Goal: Transaction & Acquisition: Purchase product/service

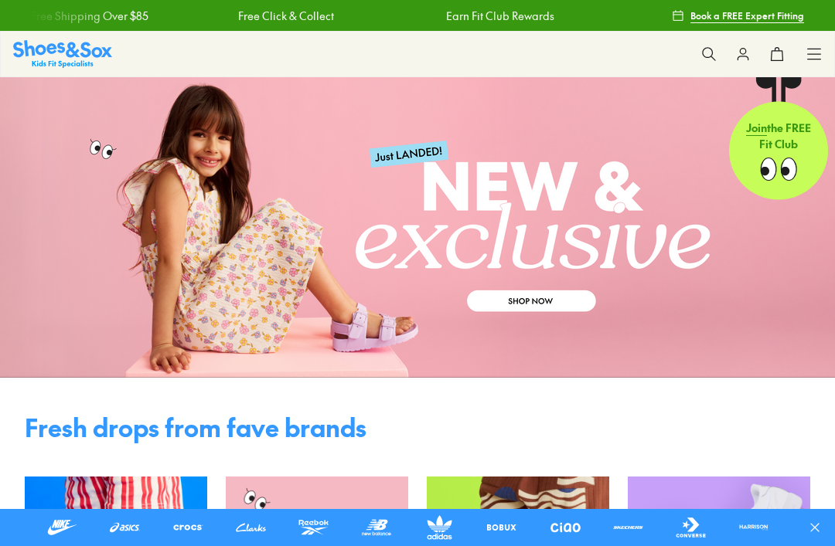
click at [121, 533] on link at bounding box center [125, 528] width 38 height 25
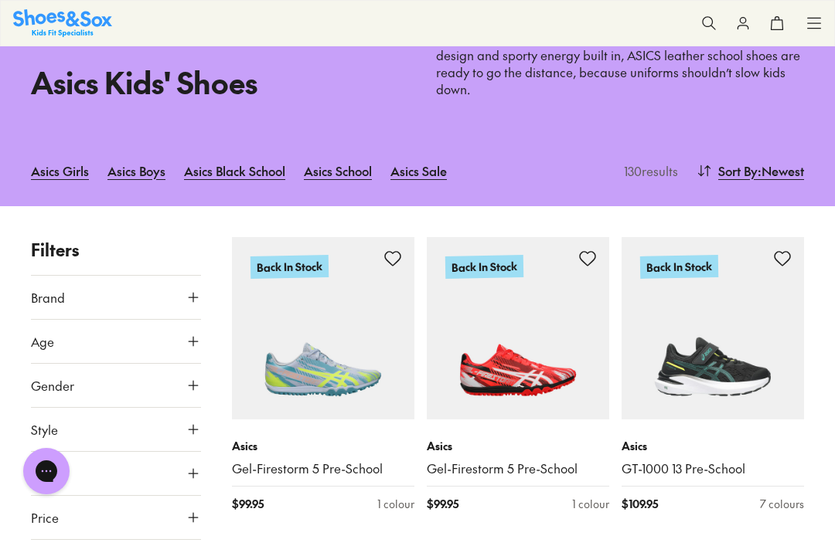
scroll to position [124, 0]
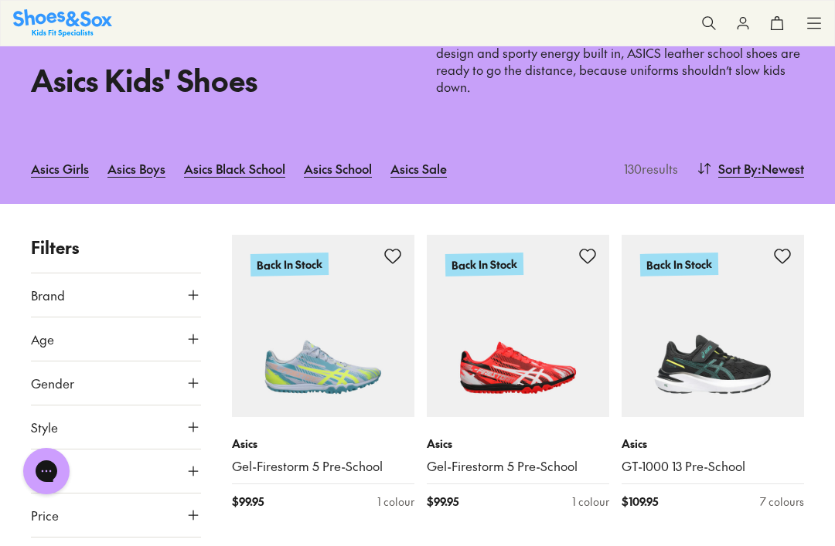
click at [147, 169] on link "Asics Boys" at bounding box center [136, 168] width 58 height 34
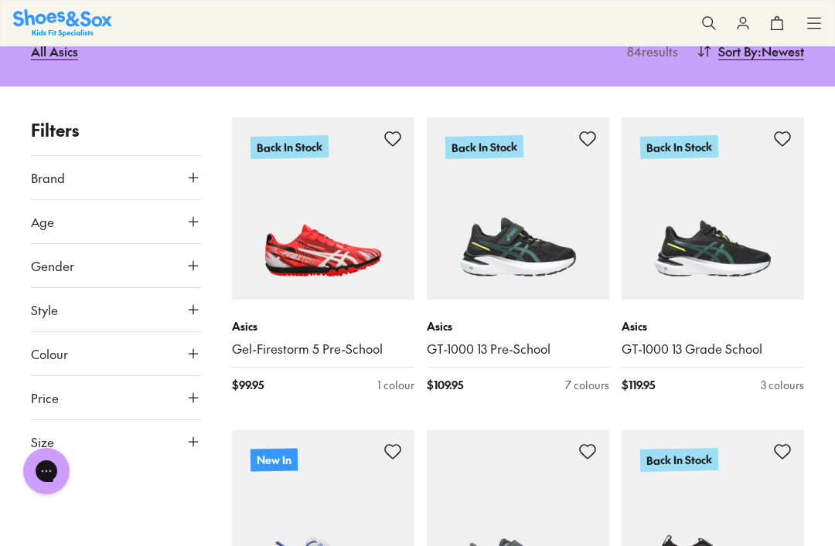
click at [194, 443] on icon at bounding box center [193, 441] width 15 height 15
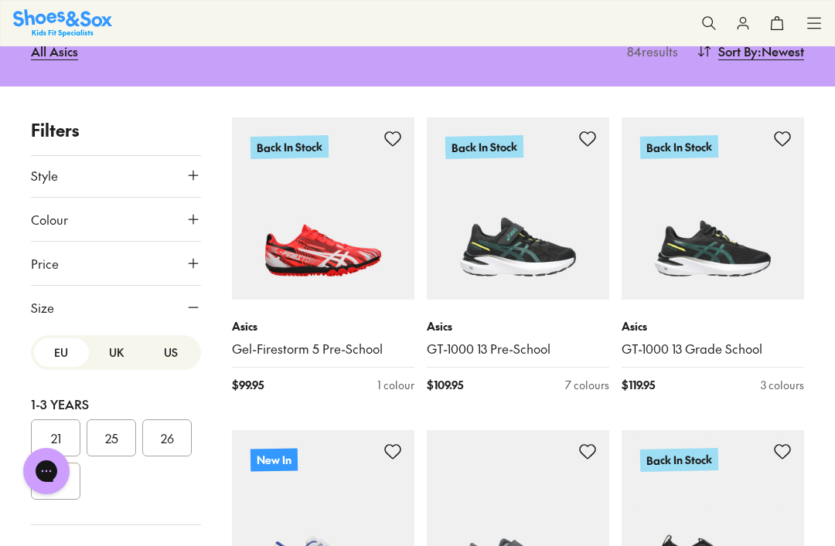
scroll to position [134, 0]
click at [183, 349] on button "US" at bounding box center [170, 353] width 55 height 29
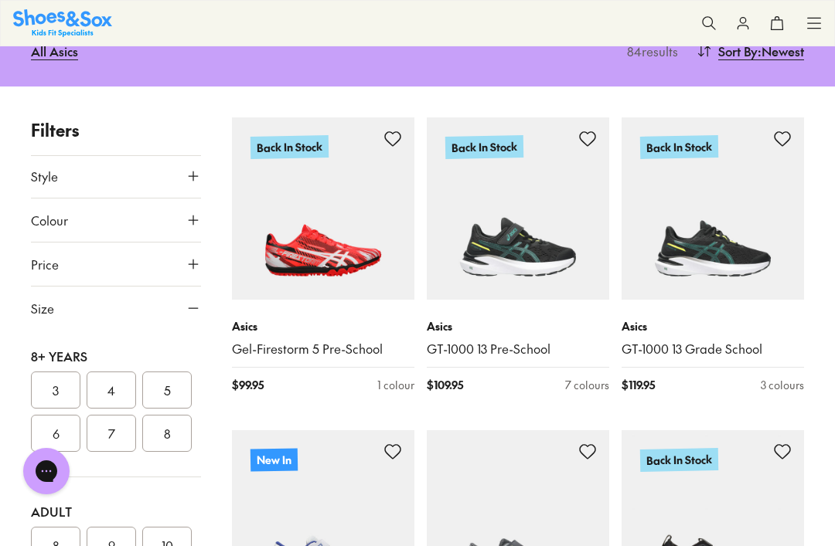
scroll to position [472, 0]
click at [172, 385] on button "5" at bounding box center [166, 390] width 49 height 37
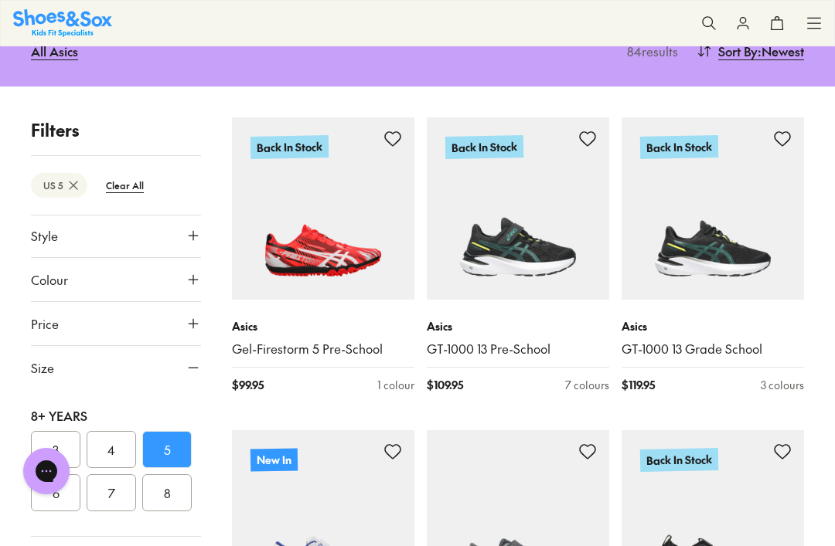
click at [72, 478] on button "6" at bounding box center [55, 493] width 49 height 37
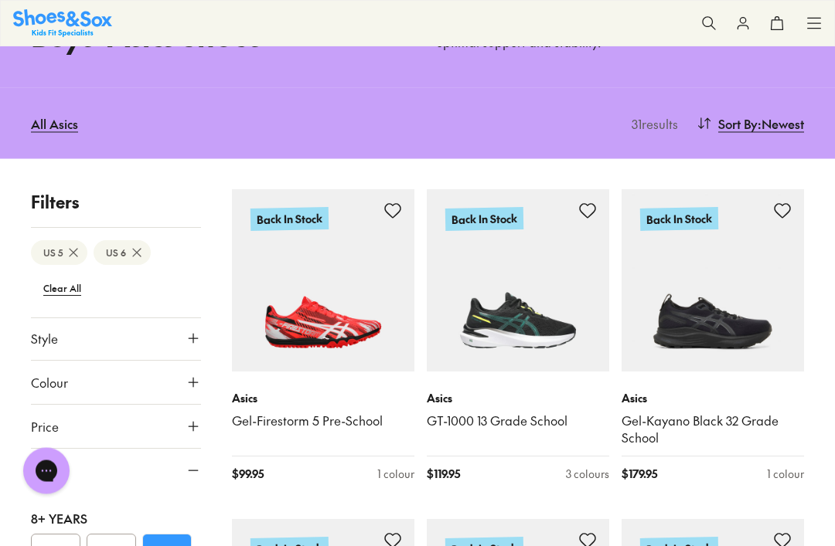
scroll to position [114, 0]
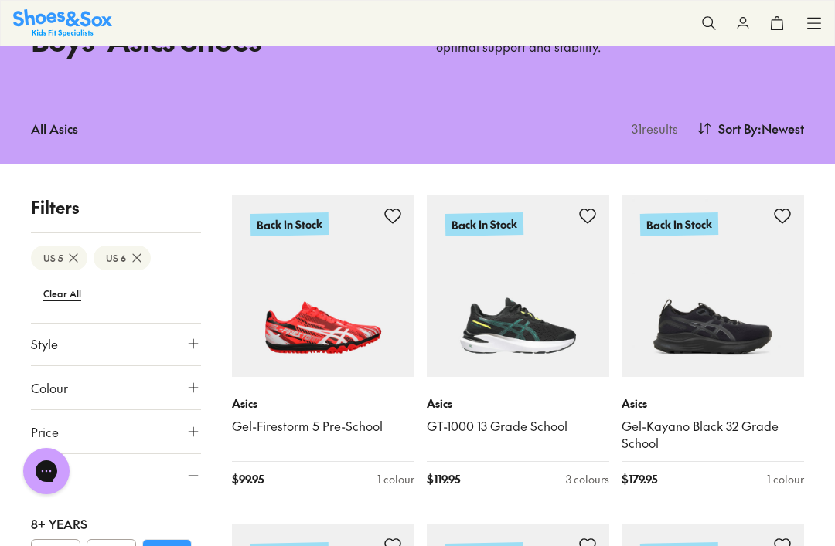
click at [781, 124] on span ": Newest" at bounding box center [780, 128] width 46 height 19
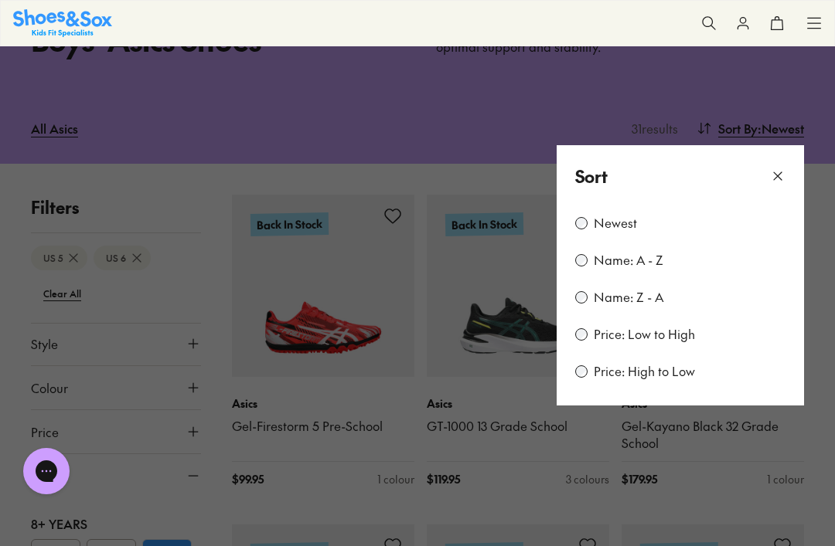
click at [665, 331] on label "Price: Low to High" at bounding box center [644, 334] width 101 height 17
click at [777, 172] on icon at bounding box center [777, 176] width 15 height 15
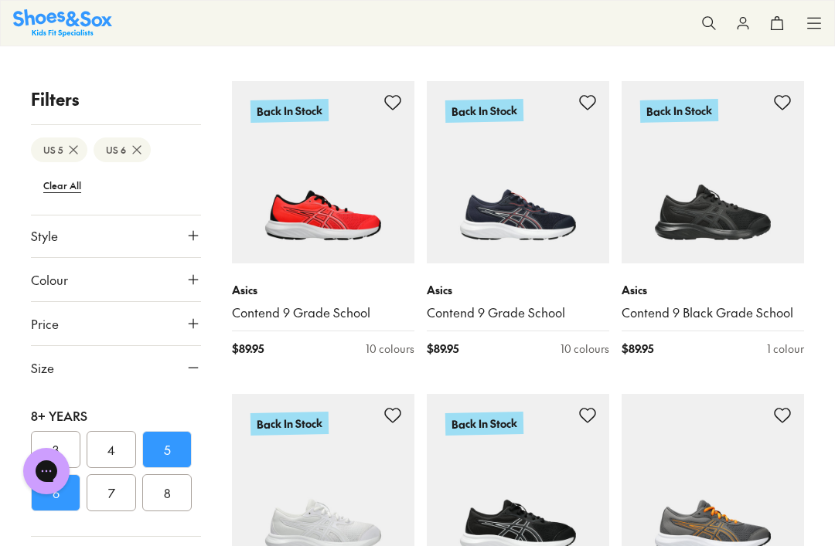
scroll to position [557, 0]
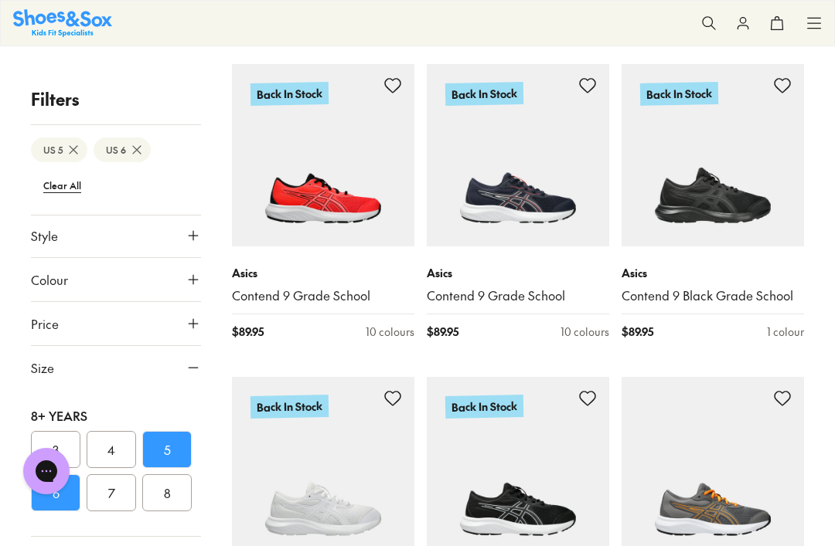
click at [689, 187] on img at bounding box center [712, 155] width 182 height 182
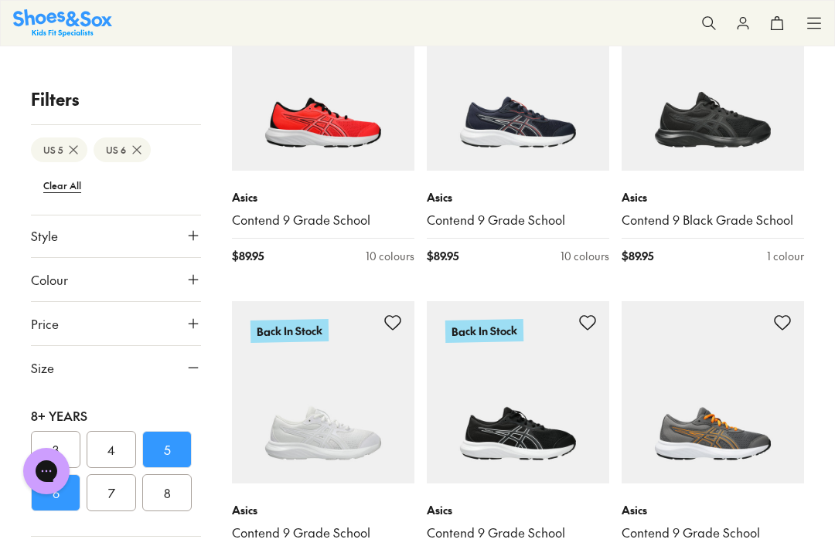
scroll to position [628, 0]
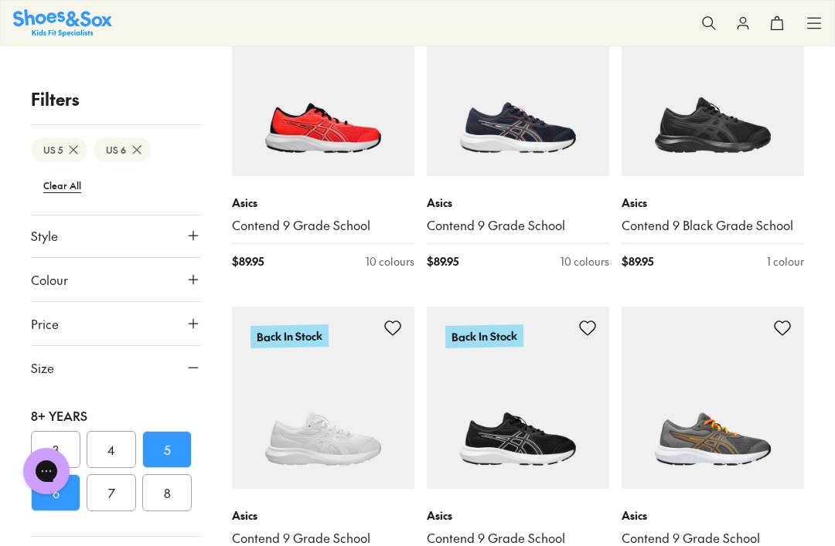
click at [534, 435] on img at bounding box center [518, 398] width 182 height 182
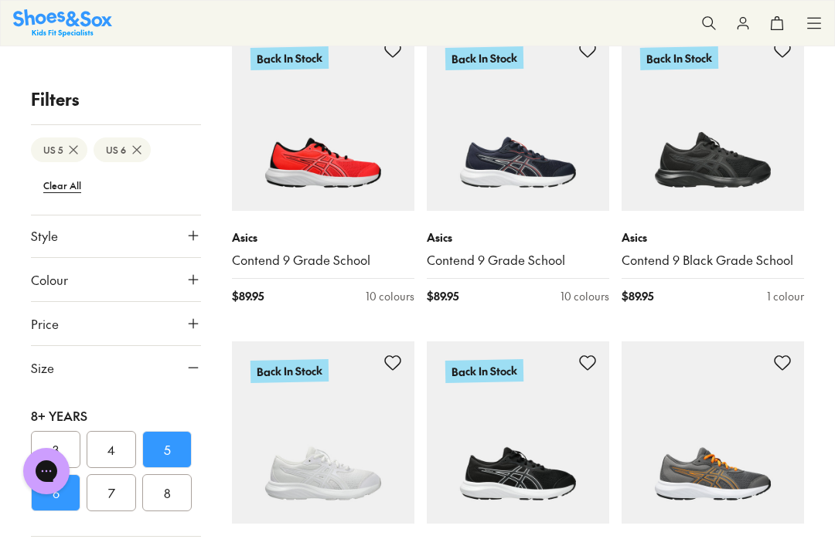
scroll to position [618, 0]
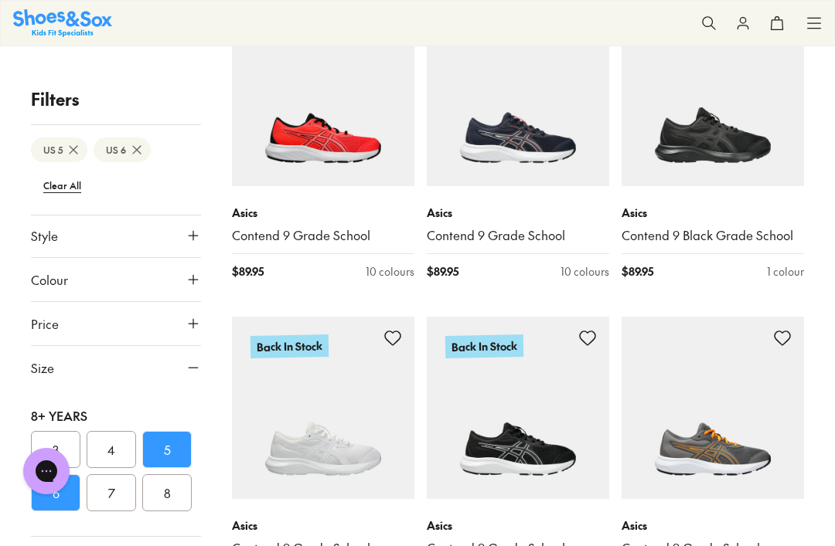
click at [717, 155] on img at bounding box center [712, 95] width 182 height 182
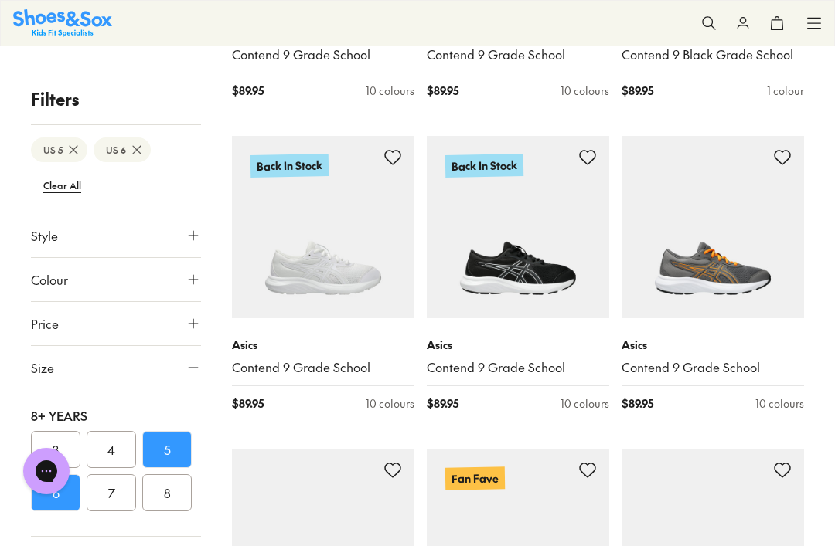
scroll to position [798, 0]
click at [521, 275] on img at bounding box center [518, 228] width 182 height 182
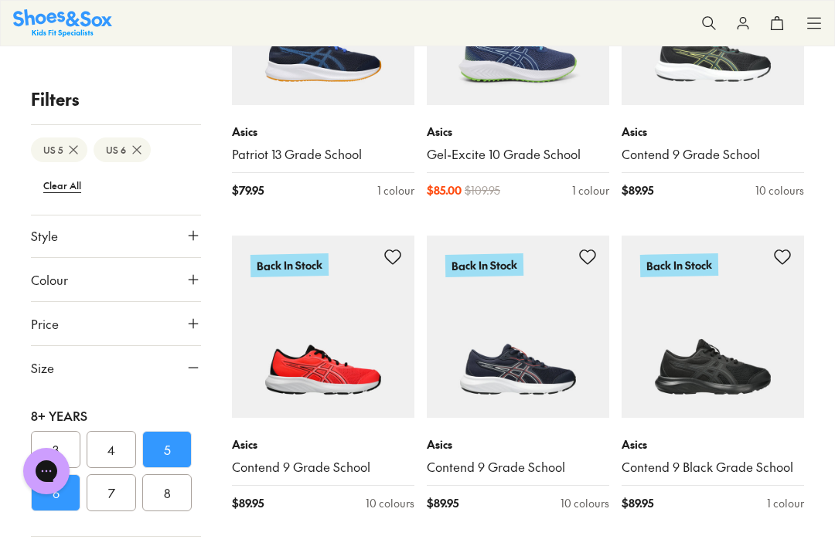
scroll to position [385, 0]
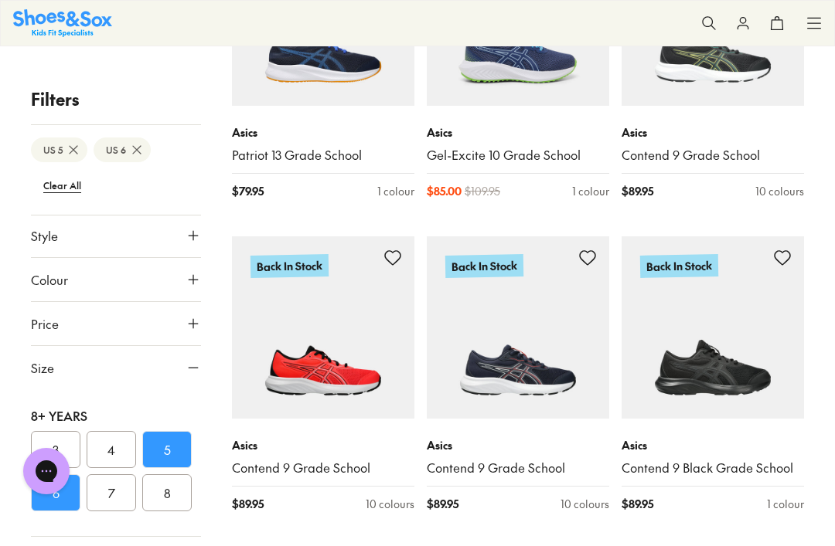
click at [720, 379] on img at bounding box center [712, 328] width 182 height 182
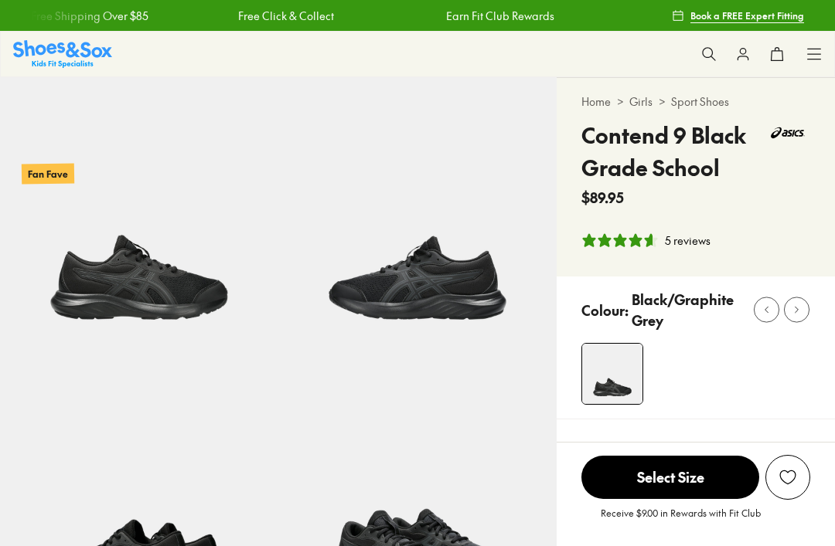
select select "*"
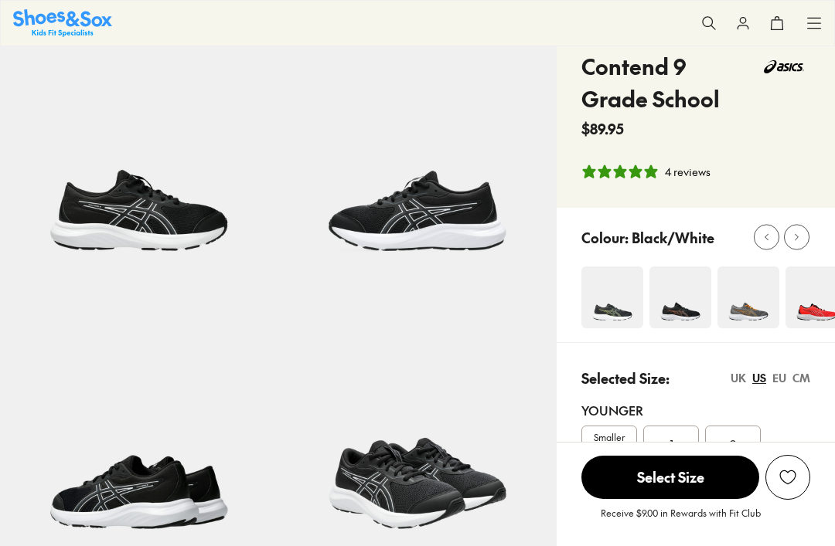
scroll to position [138, 0]
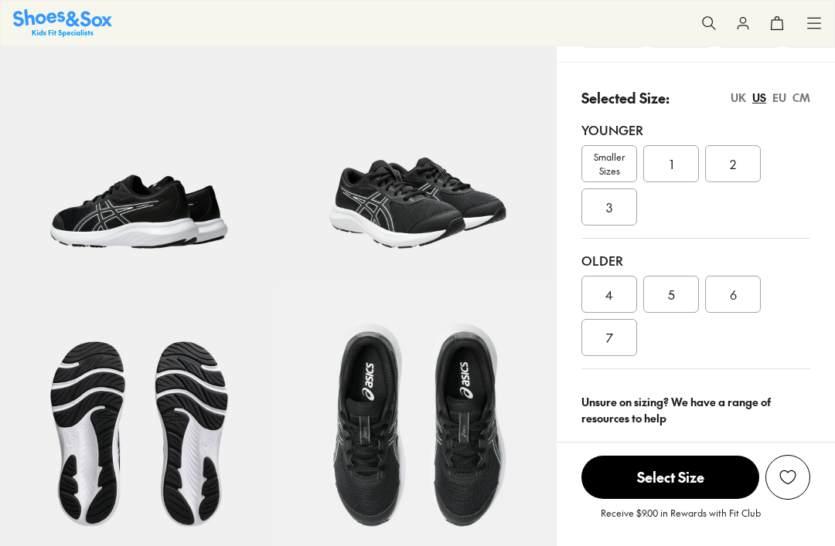
select select "*"
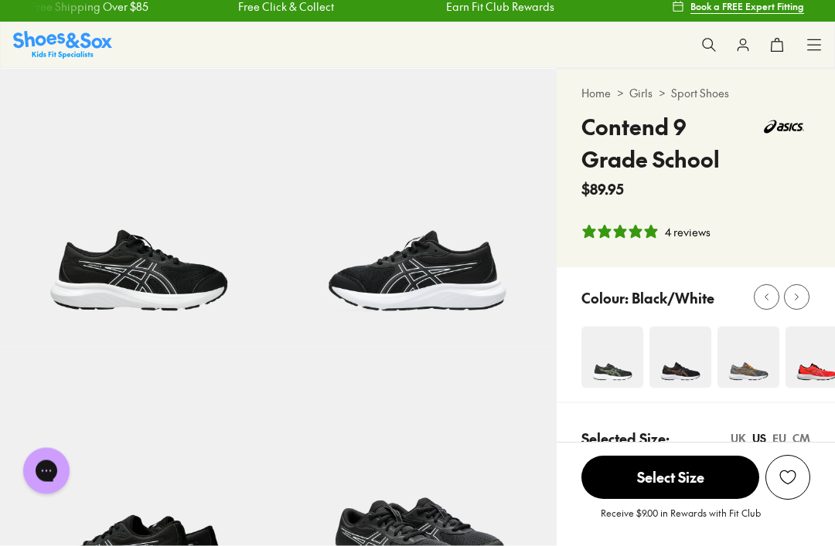
scroll to position [0, 0]
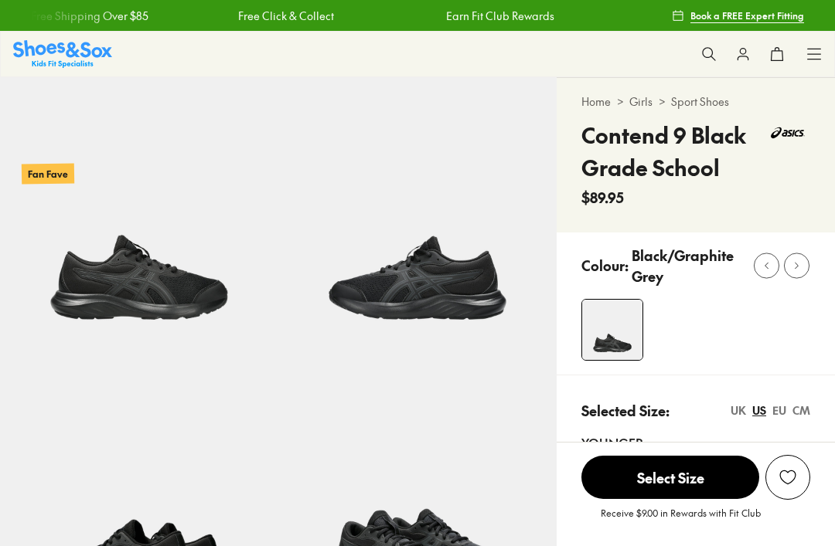
select select "*"
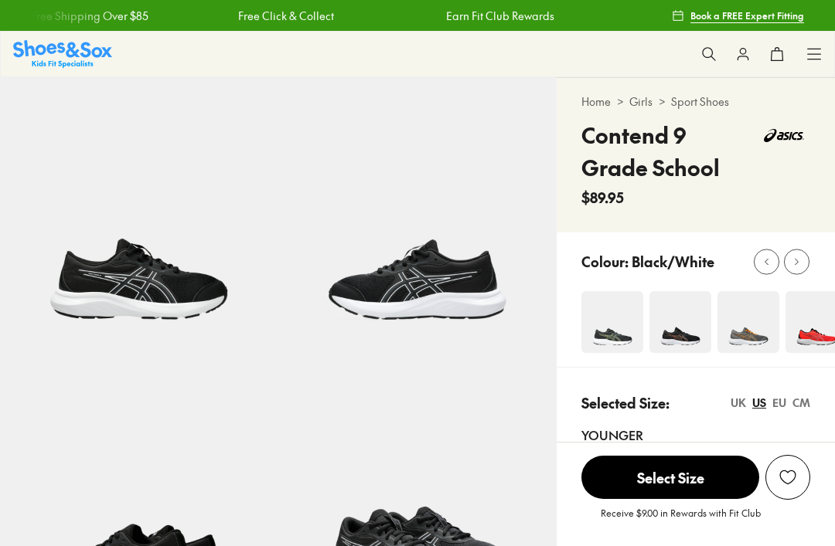
scroll to position [105, 0]
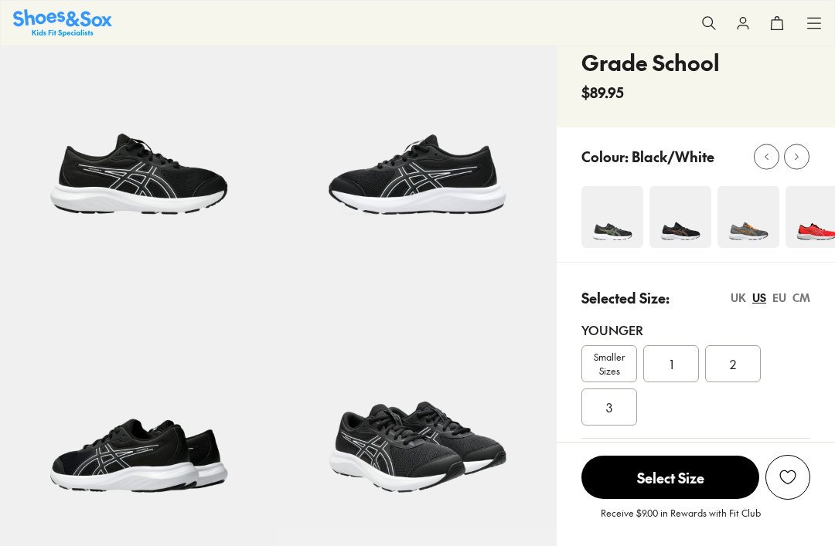
select select "*"
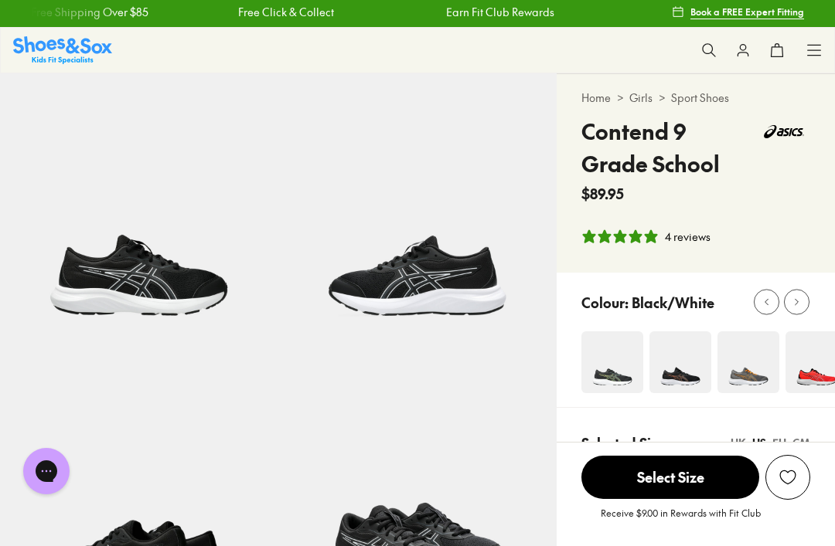
scroll to position [0, 0]
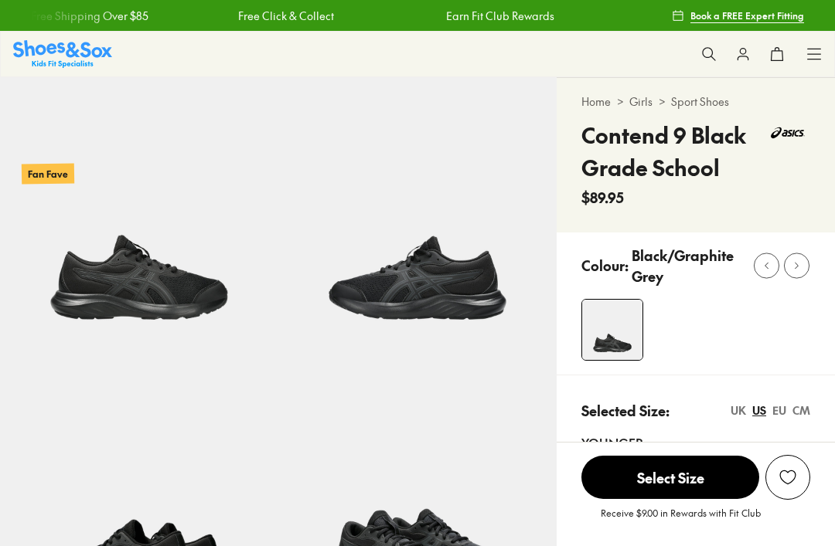
select select "*"
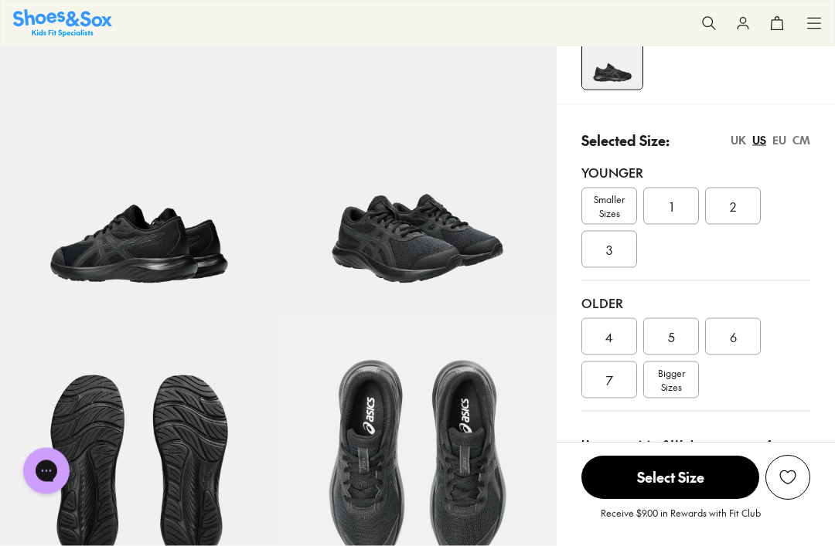
scroll to position [308, 0]
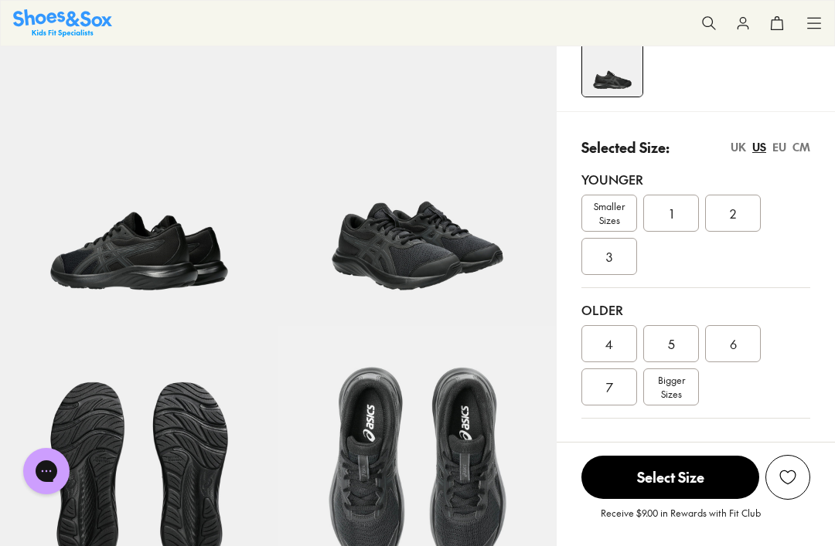
click at [808, 148] on div "CM" at bounding box center [801, 147] width 18 height 16
click at [737, 148] on div "UK" at bounding box center [737, 147] width 15 height 16
click at [761, 147] on div "US" at bounding box center [759, 147] width 14 height 16
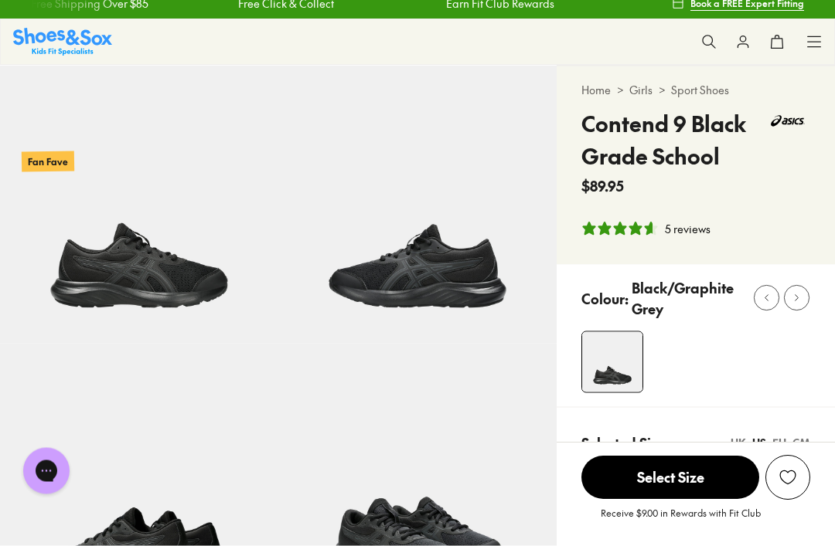
scroll to position [0, 0]
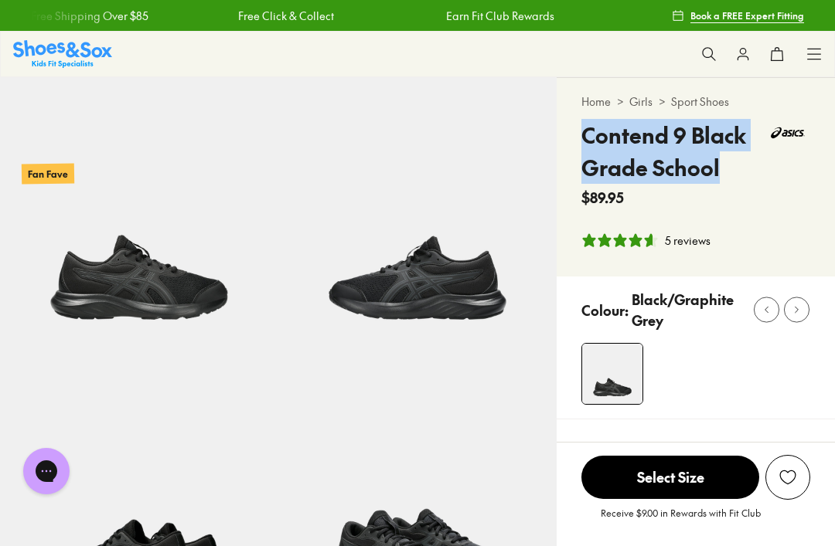
copy h4 "Contend 9 Black Grade School"
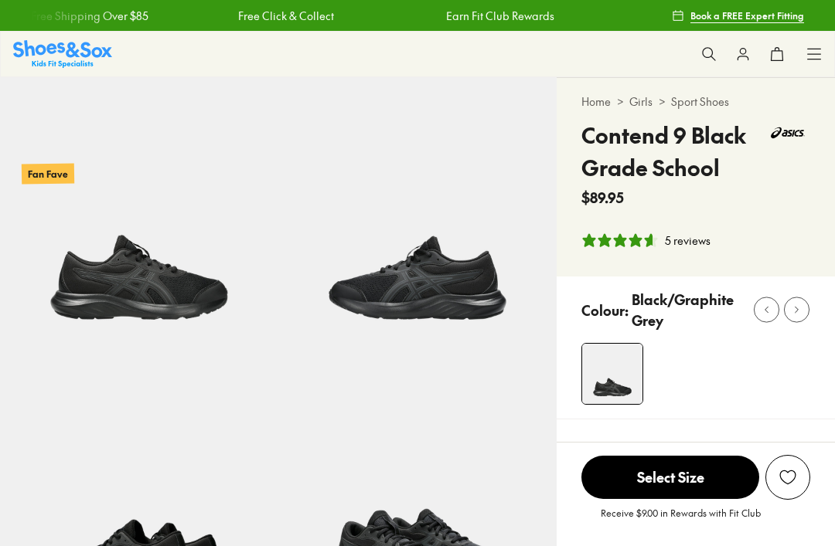
select select "*"
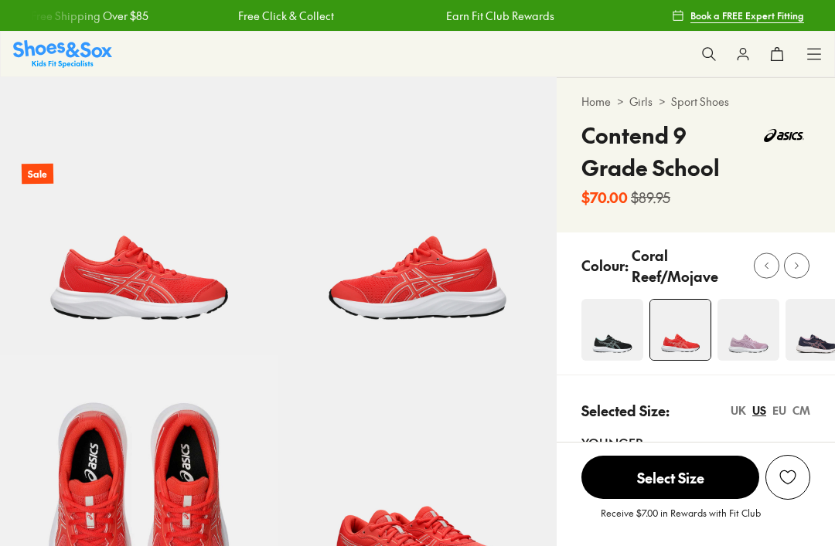
select select "*"
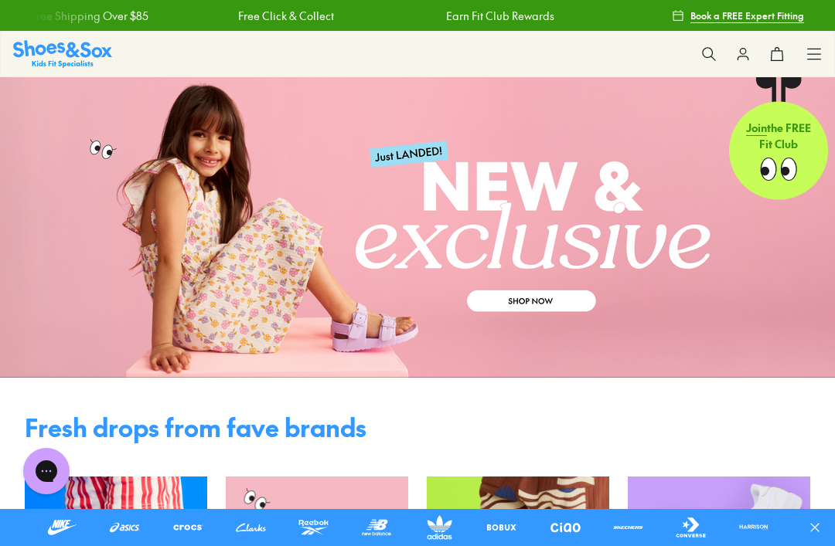
click at [810, 52] on icon at bounding box center [813, 53] width 15 height 15
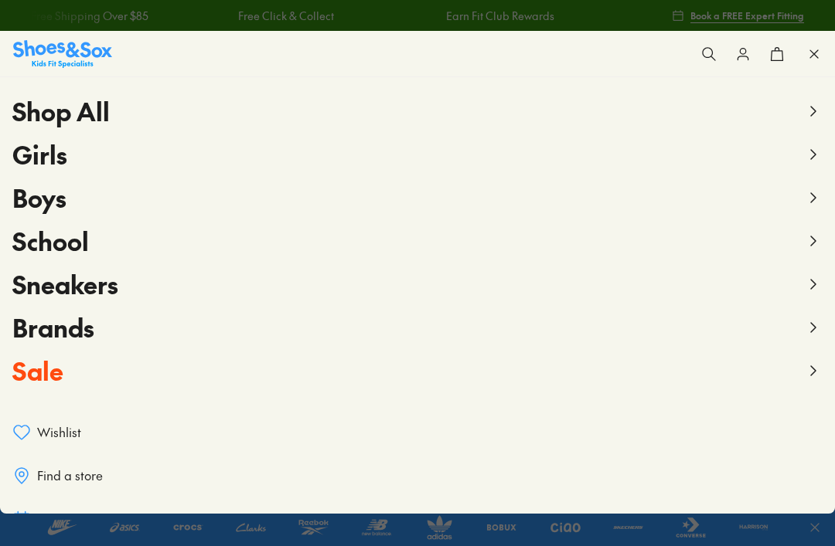
click at [53, 375] on span "Sale" at bounding box center [37, 370] width 51 height 35
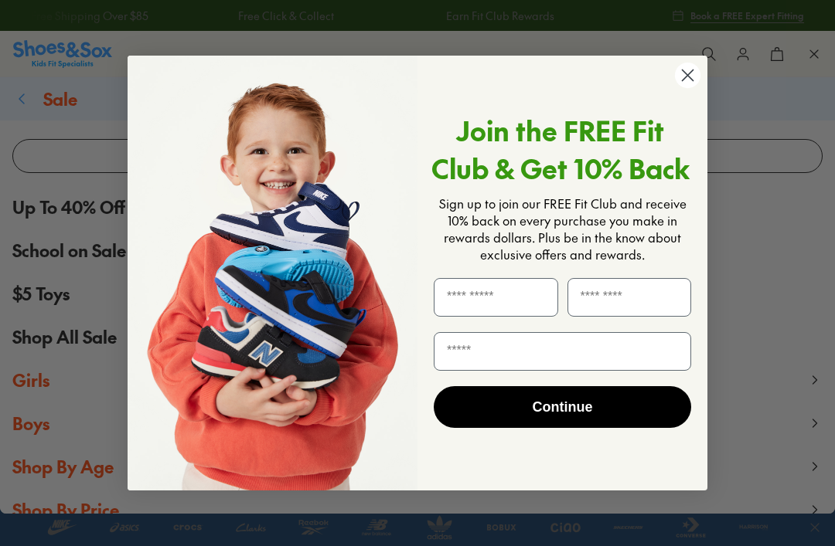
click at [693, 71] on icon "Close dialog" at bounding box center [688, 75] width 11 height 11
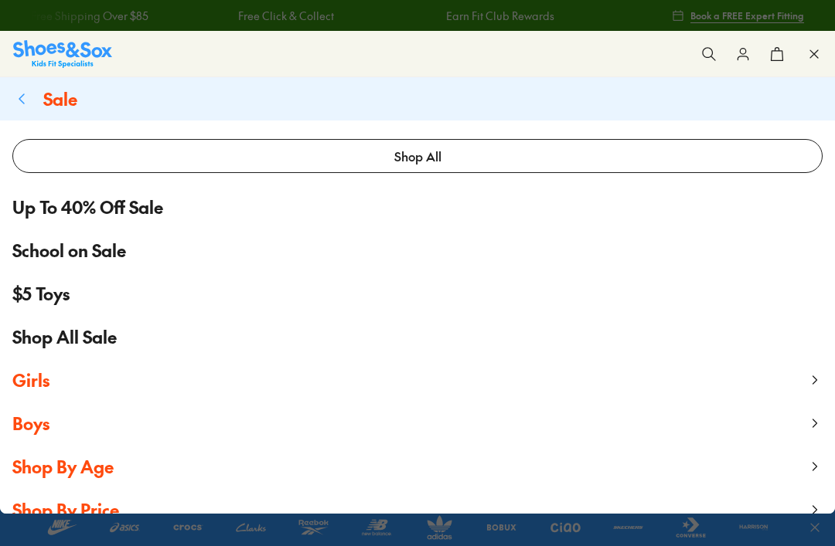
click at [77, 472] on span "Shop By Age" at bounding box center [62, 466] width 101 height 23
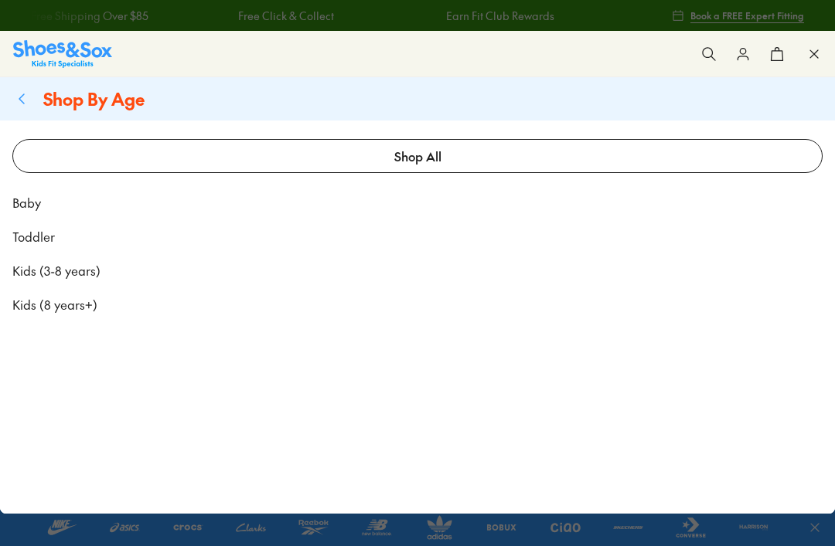
click at [76, 309] on span "Kids (8 years+)" at bounding box center [54, 304] width 85 height 19
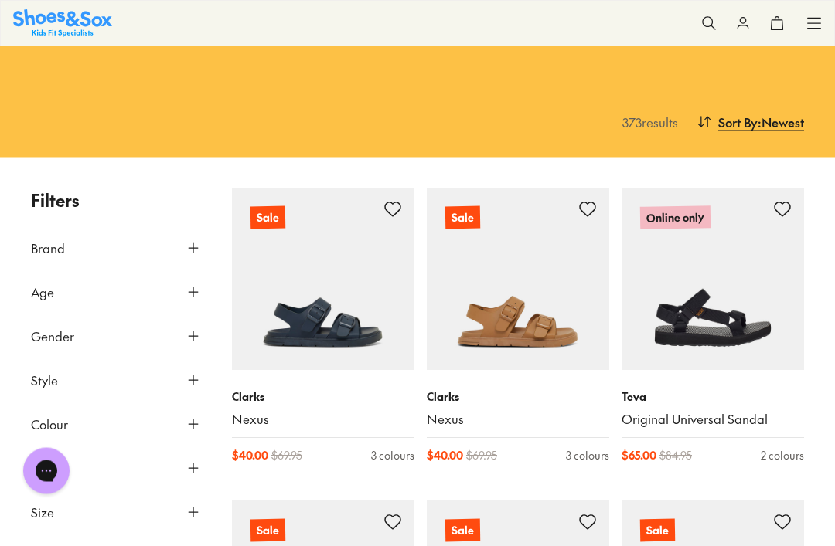
scroll to position [113, 0]
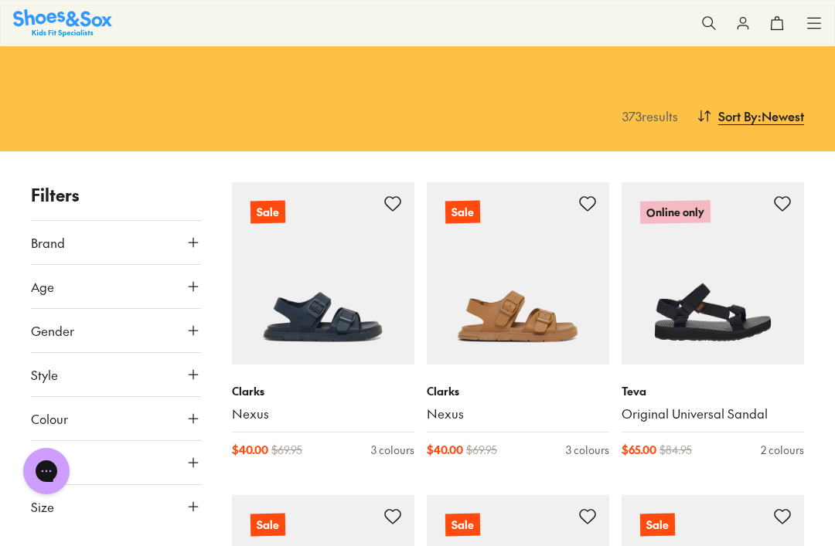
click at [191, 381] on icon at bounding box center [193, 374] width 15 height 15
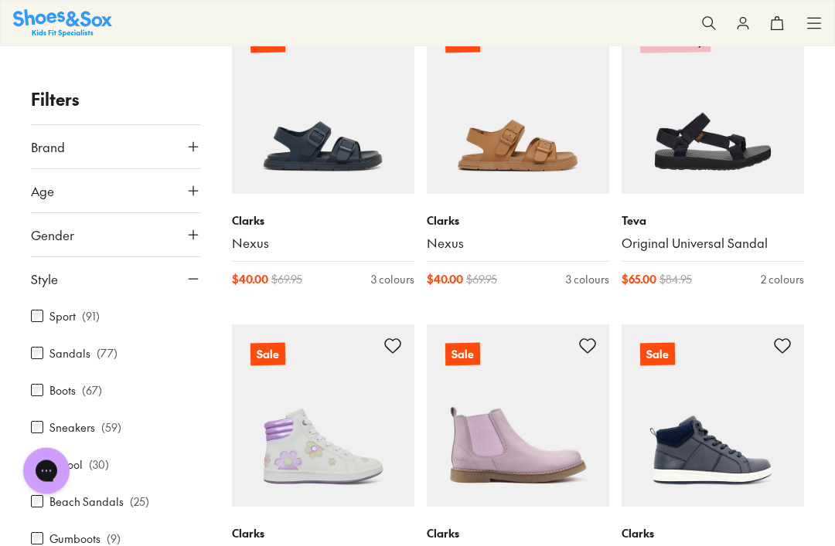
scroll to position [286, 0]
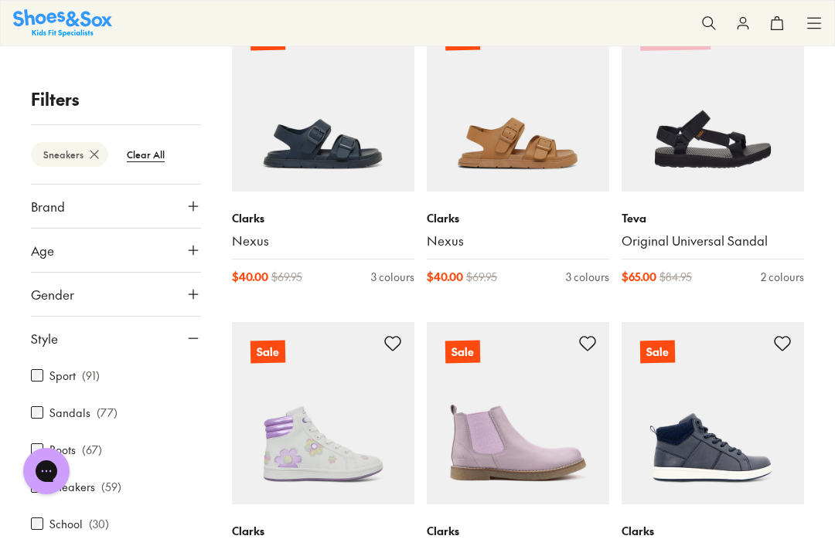
scroll to position [139, 0]
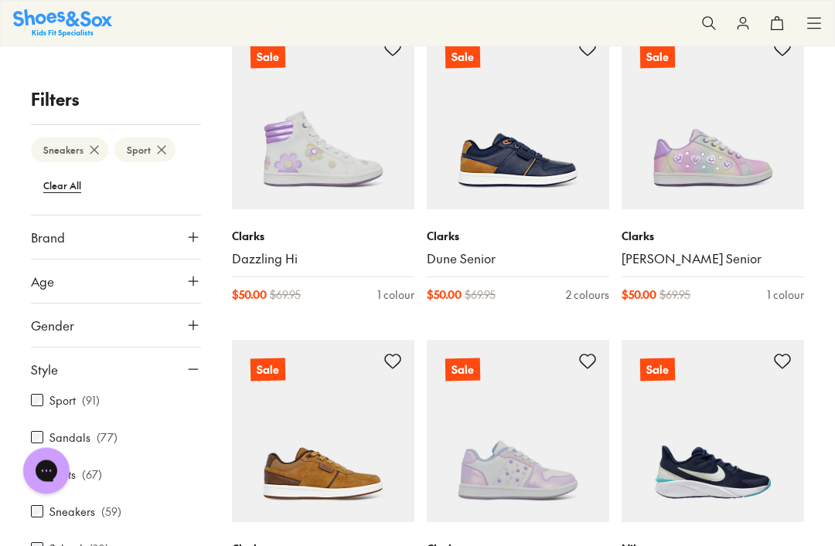
scroll to position [268, 0]
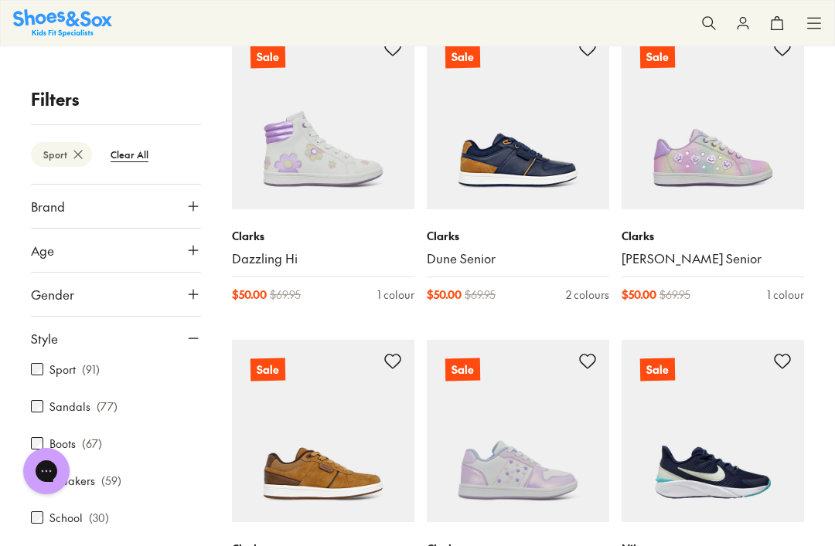
scroll to position [139, 0]
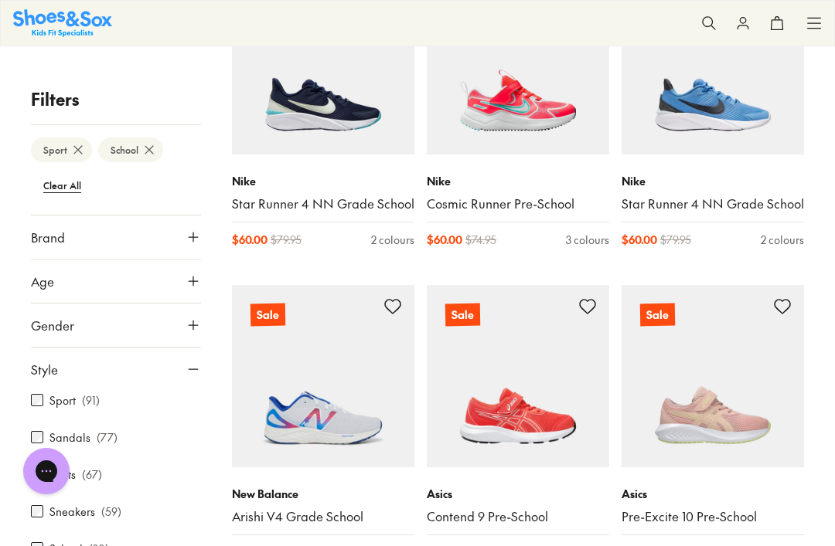
scroll to position [324, 0]
click at [188, 277] on icon at bounding box center [193, 281] width 15 height 15
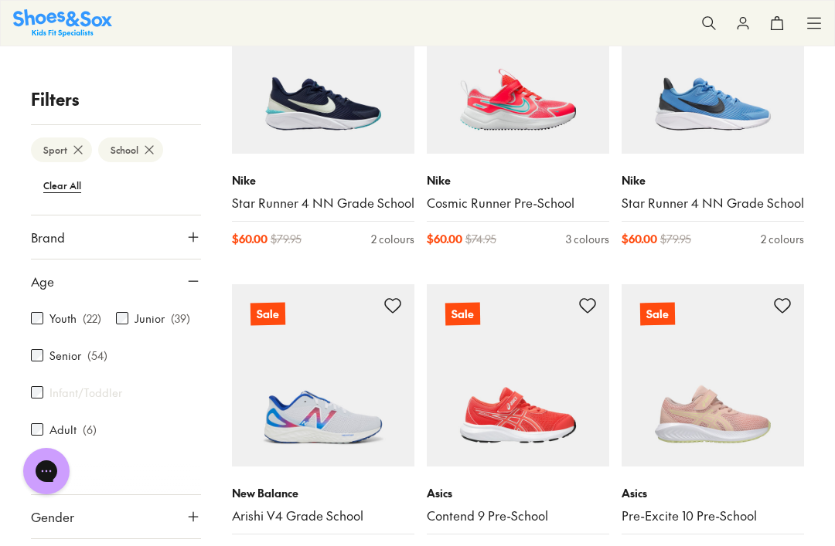
click at [192, 283] on icon at bounding box center [193, 281] width 15 height 15
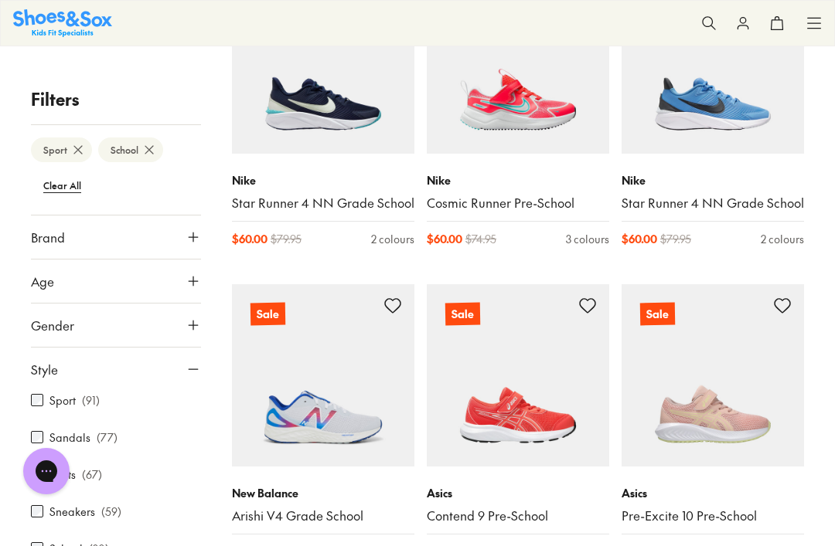
click at [192, 319] on icon at bounding box center [193, 325] width 15 height 15
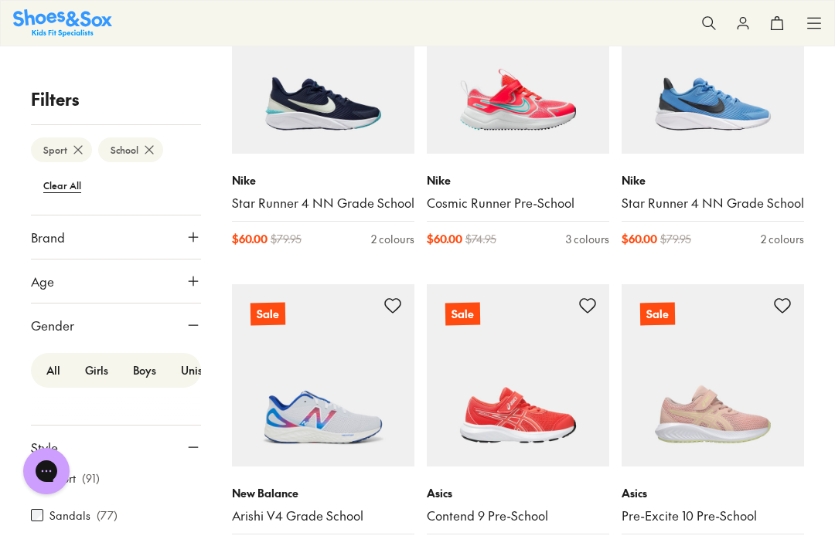
click at [147, 374] on label "Boys" at bounding box center [145, 370] width 48 height 29
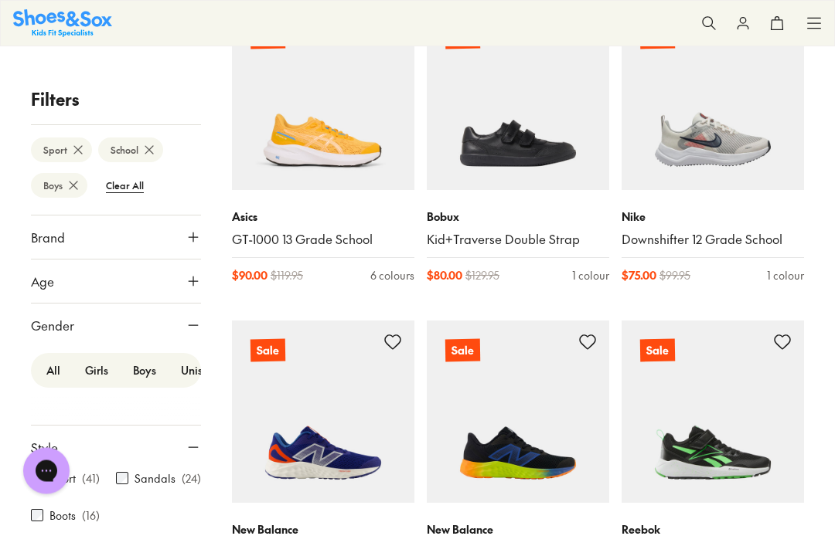
scroll to position [601, 0]
click at [187, 448] on icon at bounding box center [193, 447] width 15 height 15
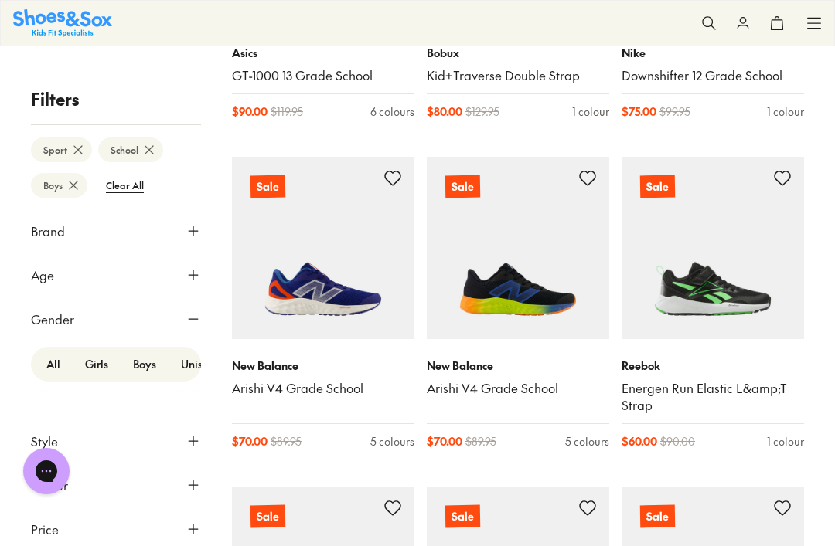
scroll to position [5, 0]
click at [186, 488] on icon at bounding box center [193, 485] width 15 height 15
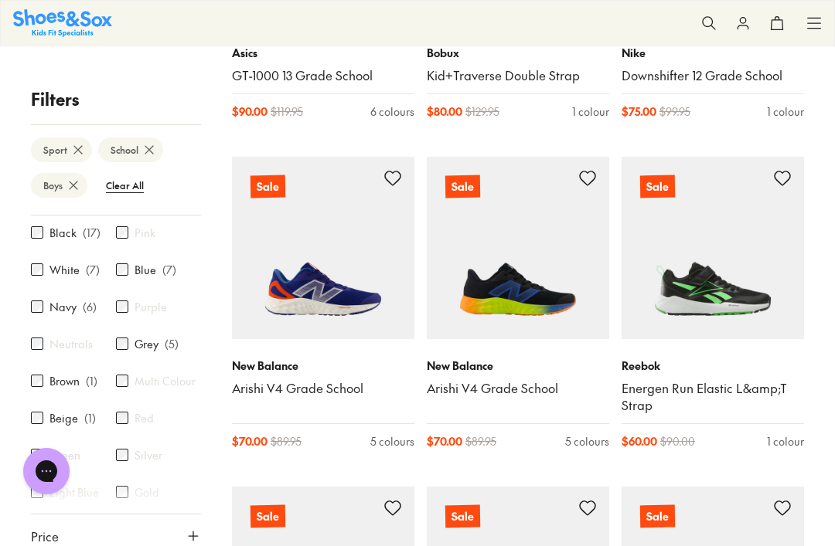
scroll to position [299, 0]
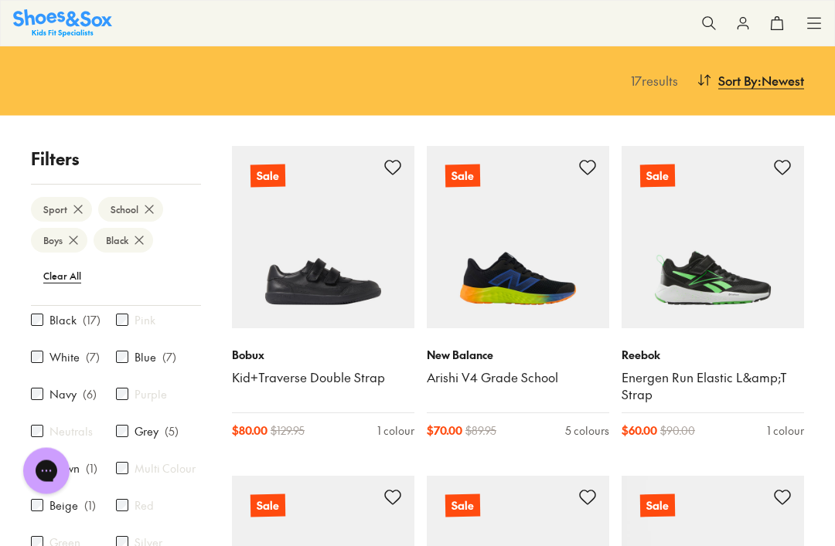
scroll to position [141, 0]
